Goal: Task Accomplishment & Management: Manage account settings

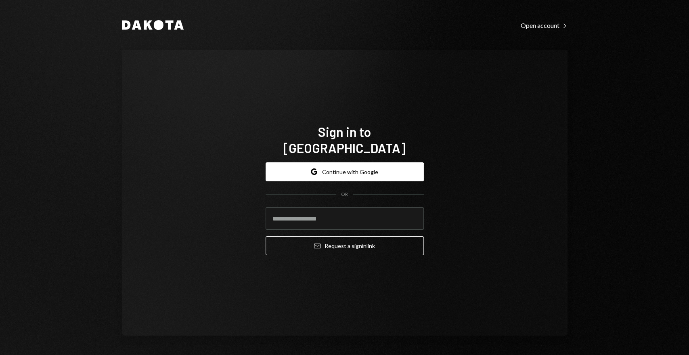
type input "**********"
click at [316, 226] on form "**********" at bounding box center [345, 208] width 158 height 93
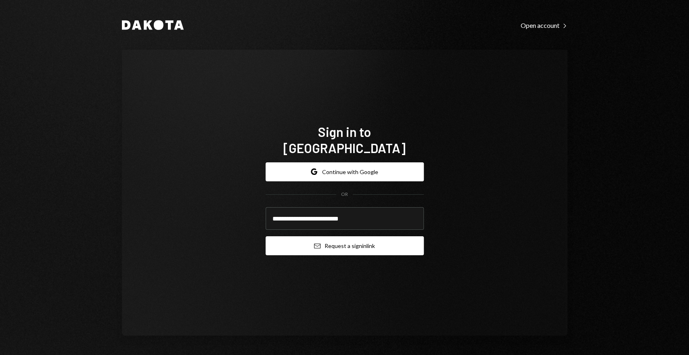
click at [309, 245] on button "Email Request a sign in link" at bounding box center [345, 245] width 158 height 19
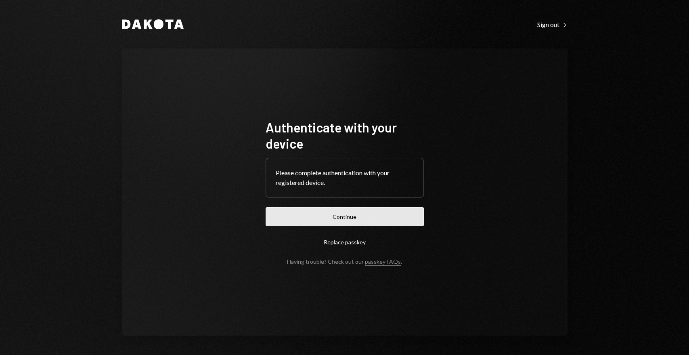
click at [295, 214] on button "Continue" at bounding box center [345, 216] width 158 height 19
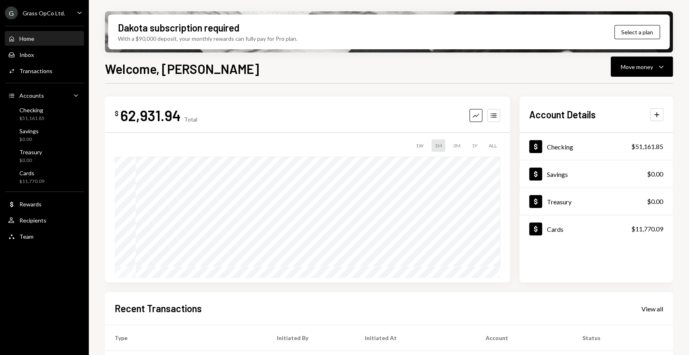
click at [73, 16] on div "G Grass OpCo Ltd. Caret Down" at bounding box center [44, 12] width 89 height 13
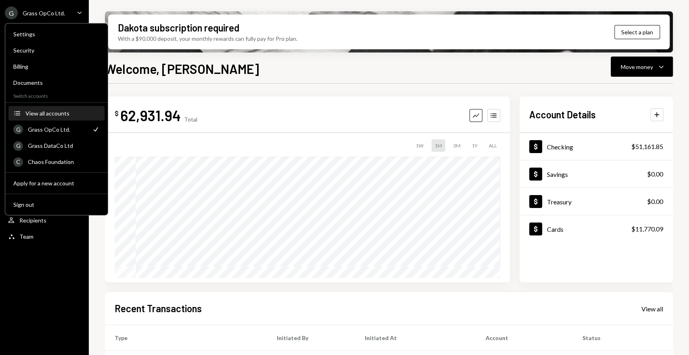
click at [65, 110] on div "View all accounts" at bounding box center [62, 113] width 74 height 7
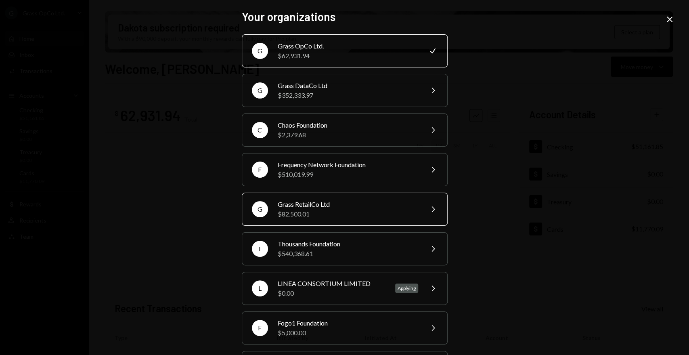
click at [355, 211] on div "$82,500.01" at bounding box center [348, 214] width 141 height 10
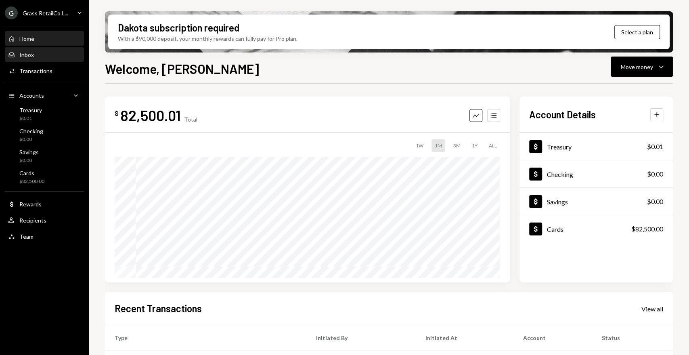
click at [34, 52] on div "Inbox Inbox" at bounding box center [44, 54] width 73 height 7
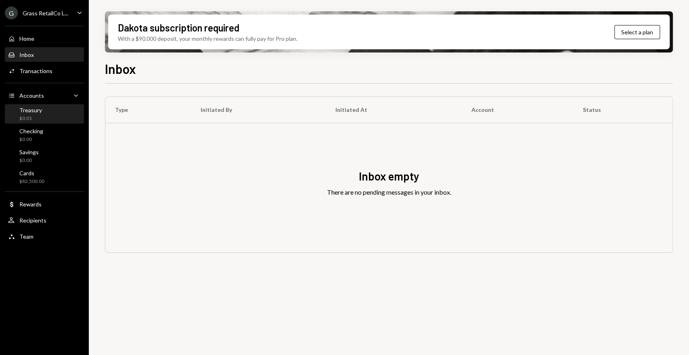
click at [52, 114] on div "Treasury $0.01" at bounding box center [44, 114] width 73 height 15
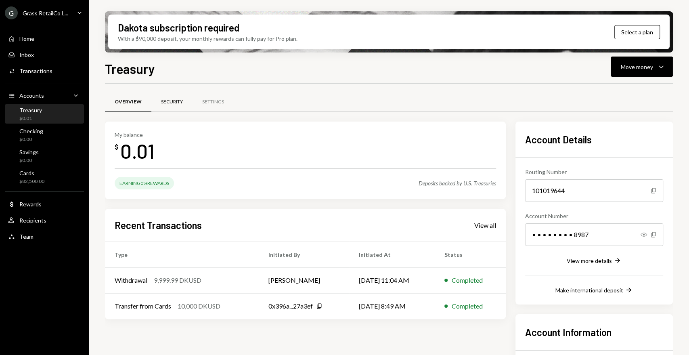
click at [174, 105] on div "Security" at bounding box center [172, 102] width 22 height 7
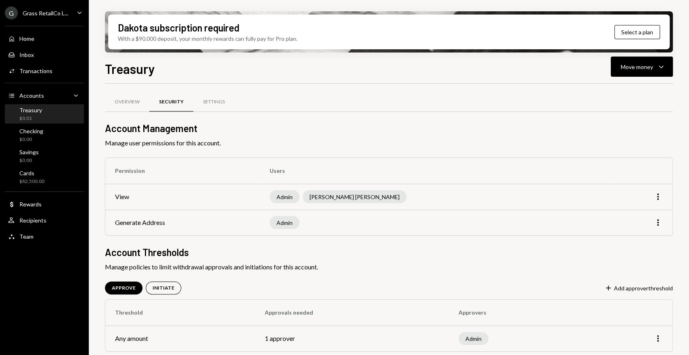
scroll to position [3, 0]
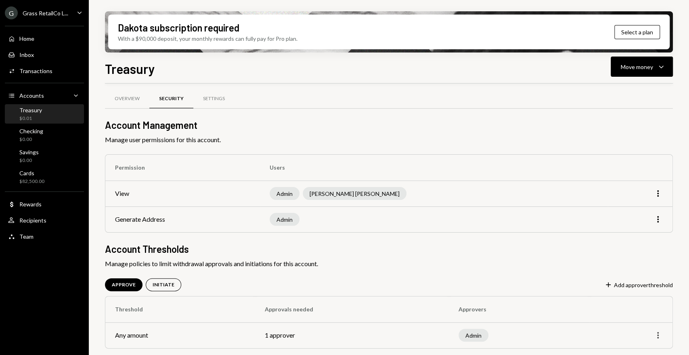
click at [660, 335] on icon "More" at bounding box center [658, 335] width 10 height 10
click at [630, 316] on div "Edit" at bounding box center [639, 317] width 40 height 14
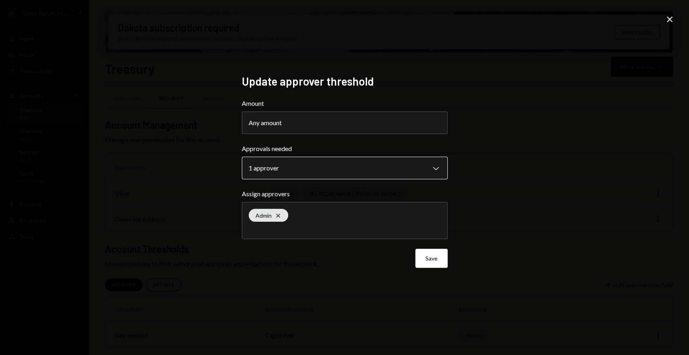
click at [323, 169] on body "**********" at bounding box center [344, 177] width 689 height 355
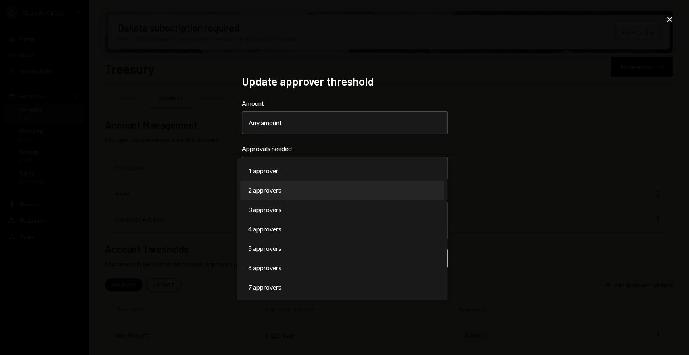
select select "*"
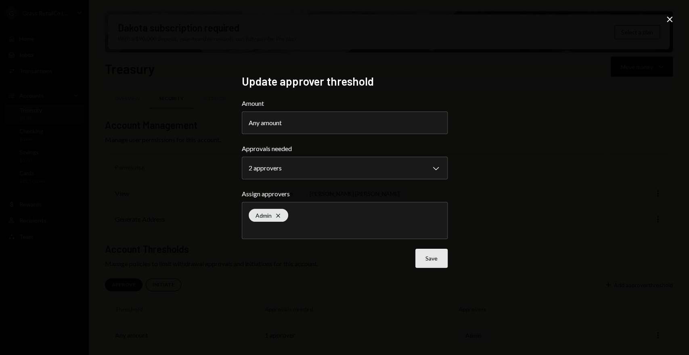
click at [424, 258] on button "Save" at bounding box center [431, 258] width 32 height 19
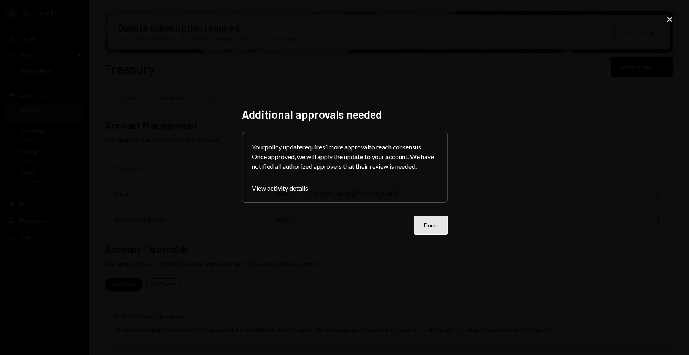
click at [426, 222] on button "Done" at bounding box center [431, 225] width 34 height 19
